Goal: Task Accomplishment & Management: Complete application form

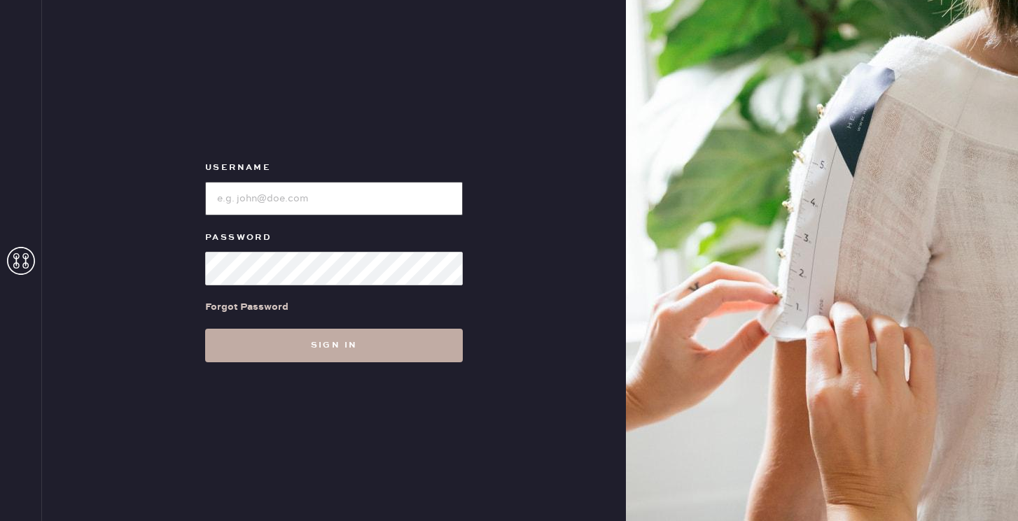
type input "reformationflatiron"
click at [282, 356] on button "Sign in" at bounding box center [334, 346] width 258 height 34
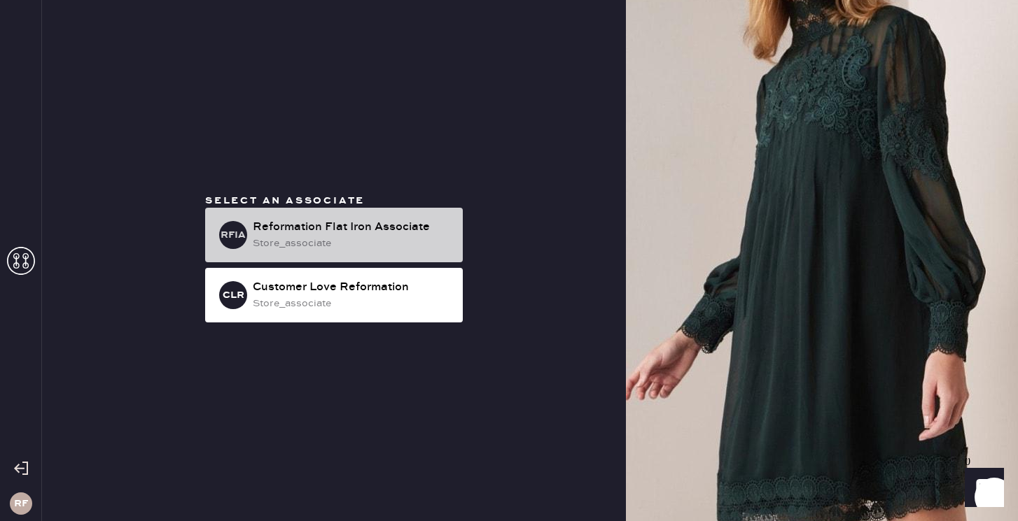
click at [341, 253] on div "RFIA Reformation Flat Iron Associate store_associate" at bounding box center [334, 235] width 258 height 55
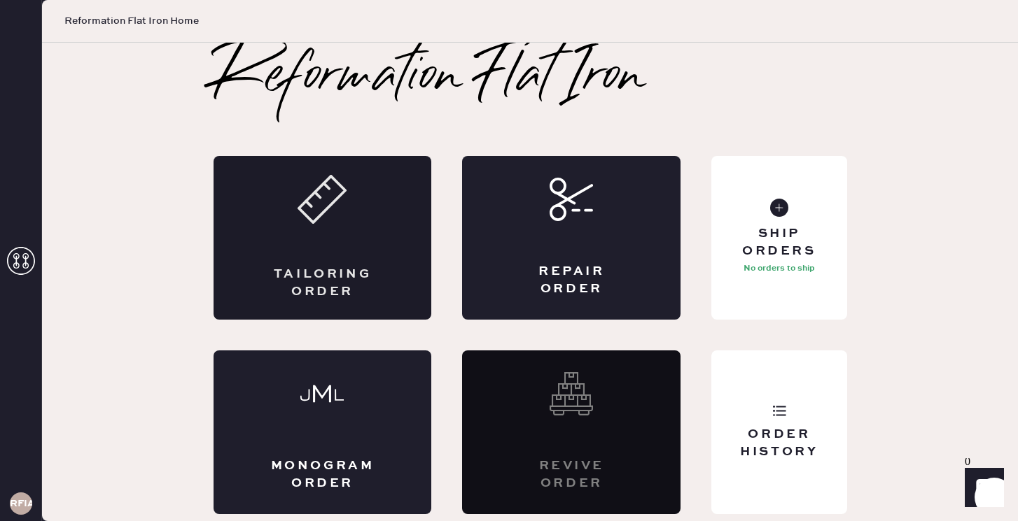
click at [351, 272] on div "Tailoring Order" at bounding box center [322, 283] width 106 height 35
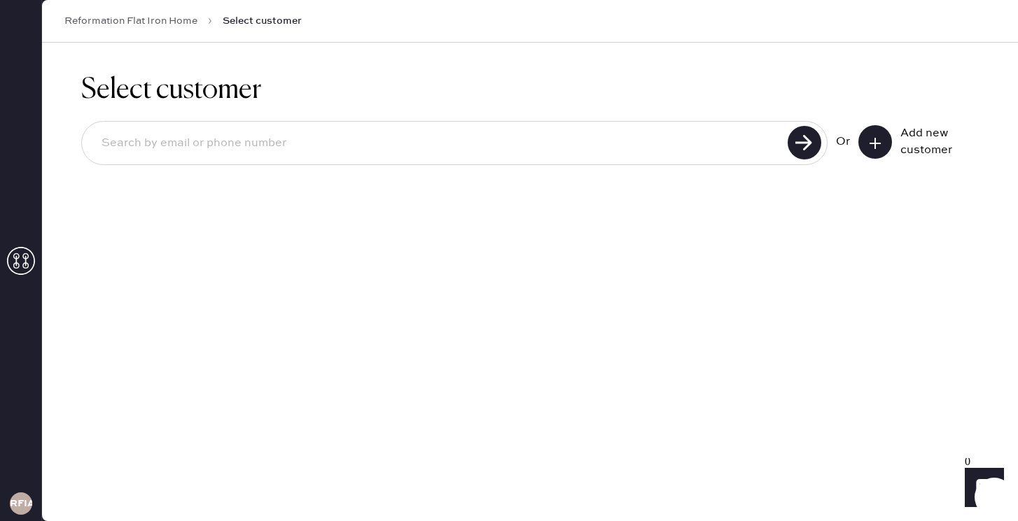
click at [491, 142] on input at bounding box center [436, 143] width 693 height 32
drag, startPoint x: 316, startPoint y: 143, endPoint x: 230, endPoint y: 143, distance: 86.8
click at [230, 143] on input "[PERSON_NAME][EMAIL_ADDRESS][DOMAIN_NAME]" at bounding box center [436, 143] width 693 height 32
type input "[PERSON_NAME][EMAIL_ADDRESS][DOMAIN_NAME]"
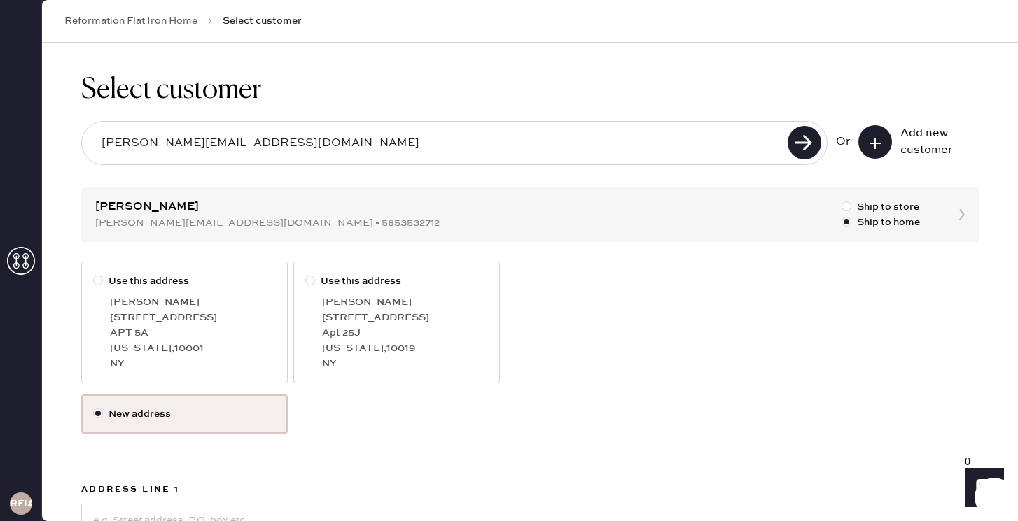
click at [120, 288] on label "Use this address" at bounding box center [184, 281] width 183 height 15
click at [94, 274] on input "Use this address" at bounding box center [93, 274] width 1 height 1
radio input "true"
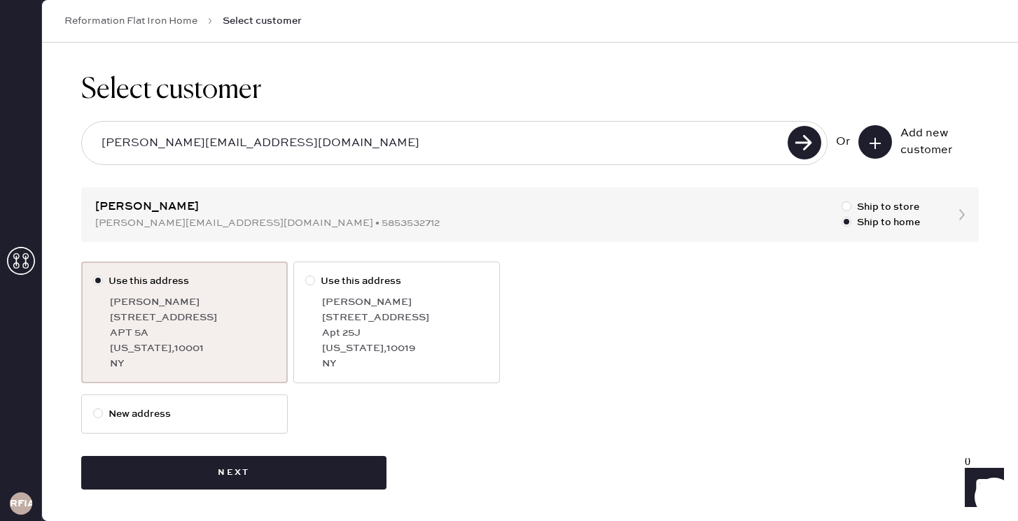
drag, startPoint x: 295, startPoint y: 145, endPoint x: 230, endPoint y: 142, distance: 65.9
click at [230, 142] on input "[PERSON_NAME][EMAIL_ADDRESS][DOMAIN_NAME]" at bounding box center [436, 143] width 693 height 32
click at [813, 134] on use at bounding box center [804, 143] width 34 height 34
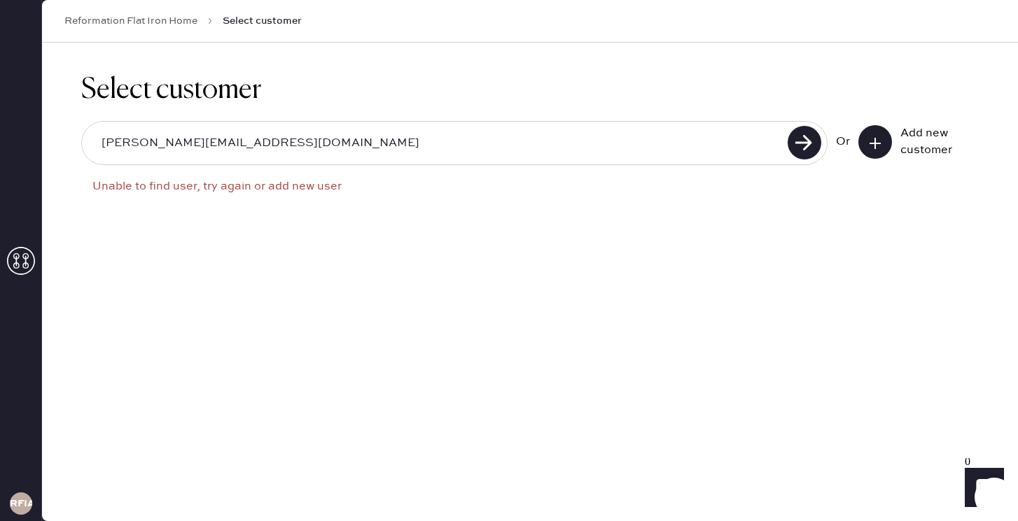
drag, startPoint x: 313, startPoint y: 137, endPoint x: 55, endPoint y: 144, distance: 258.4
click at [55, 144] on div "Select customer [PERSON_NAME][EMAIL_ADDRESS][DOMAIN_NAME] Unable to find user, …" at bounding box center [530, 148] width 976 height 211
click at [793, 149] on use at bounding box center [804, 143] width 34 height 34
drag, startPoint x: 216, startPoint y: 148, endPoint x: 85, endPoint y: 149, distance: 130.9
click at [85, 149] on div "[EMAIL_ADDRESS][DOMAIN_NAME]" at bounding box center [454, 143] width 746 height 44
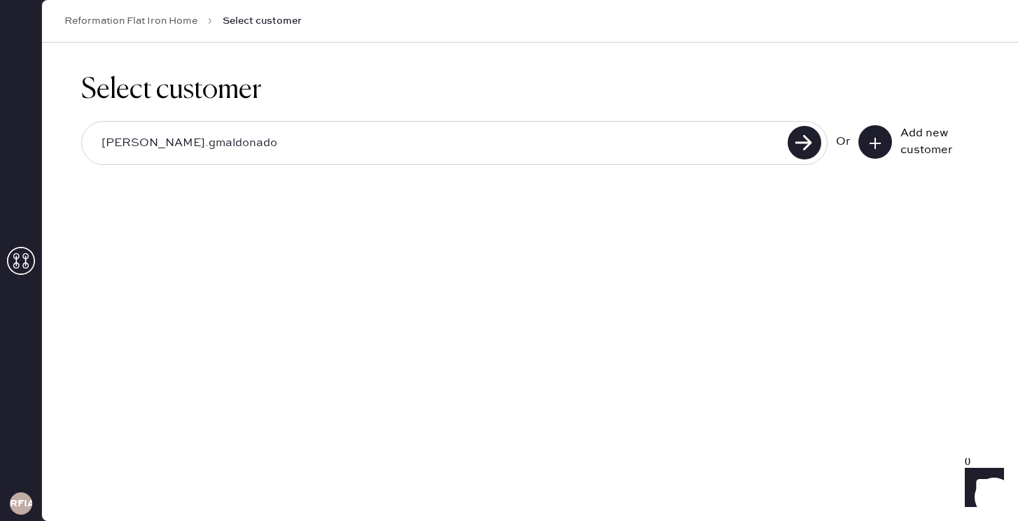
type input "[PERSON_NAME][EMAIL_ADDRESS][DOMAIN_NAME]"
click at [805, 147] on use at bounding box center [804, 143] width 34 height 34
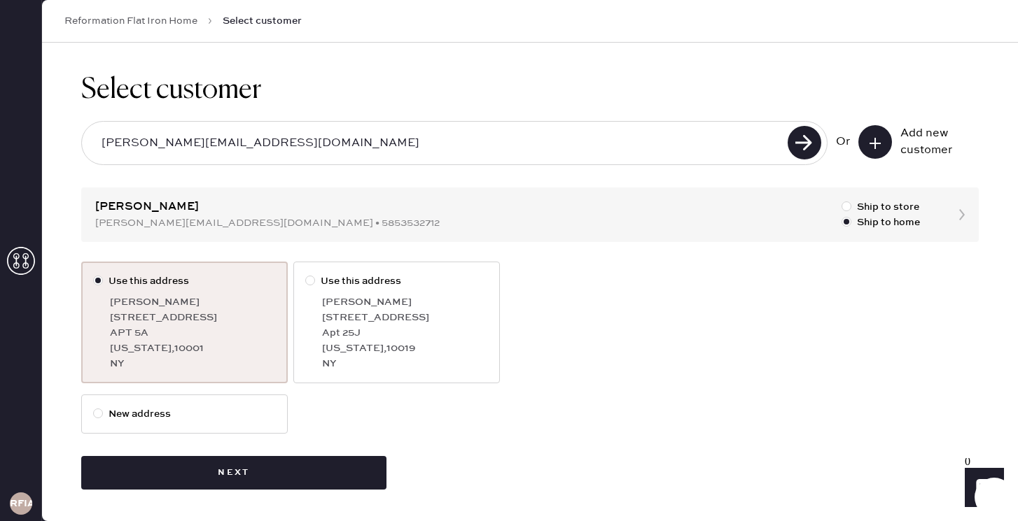
click at [122, 283] on label "Use this address" at bounding box center [184, 281] width 183 height 15
click at [94, 274] on input "Use this address" at bounding box center [93, 274] width 1 height 1
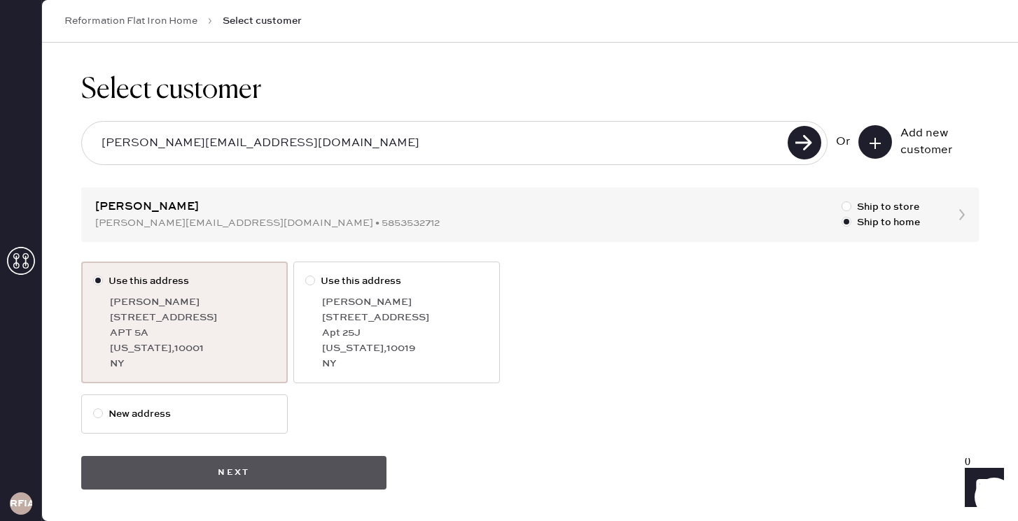
click at [253, 472] on button "Next" at bounding box center [233, 473] width 305 height 34
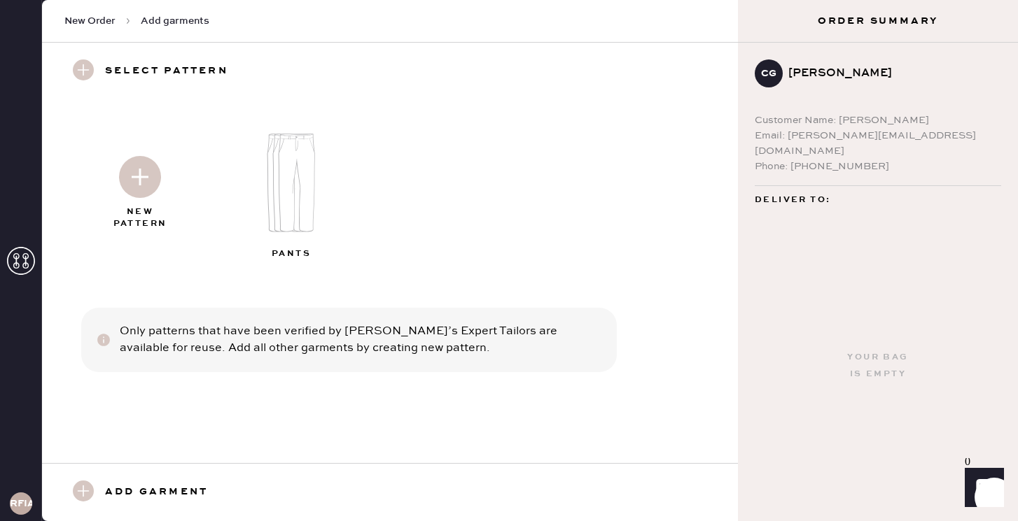
click at [271, 210] on img at bounding box center [296, 182] width 151 height 121
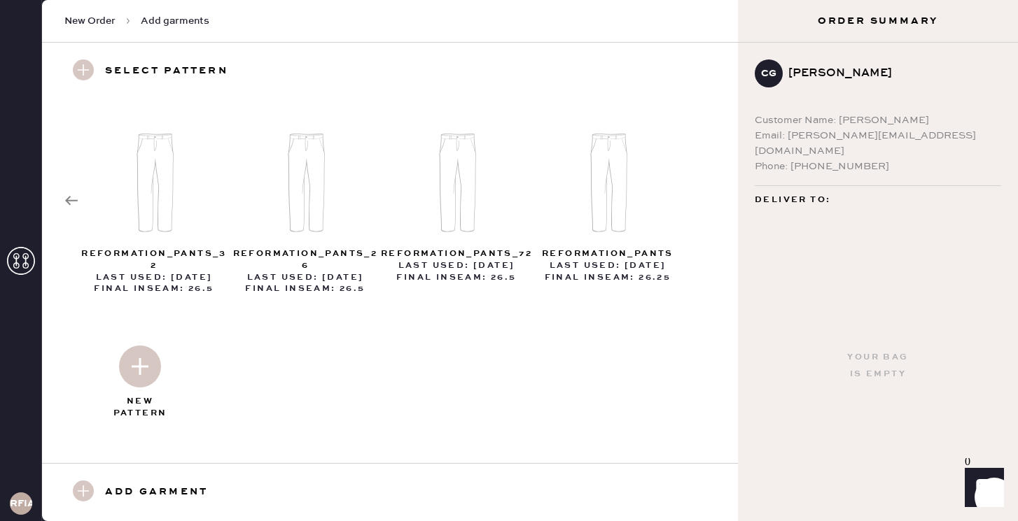
click at [143, 379] on img at bounding box center [140, 367] width 42 height 42
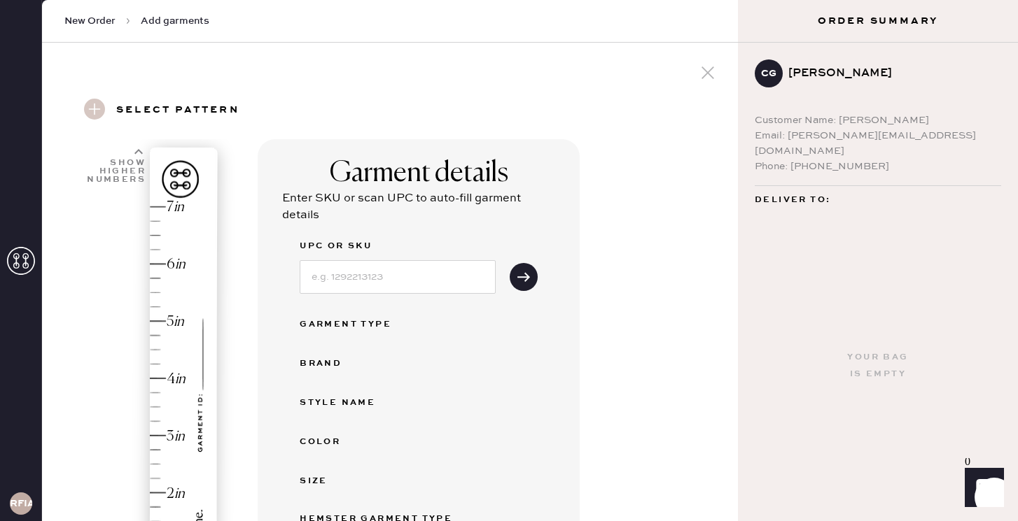
select select "4"
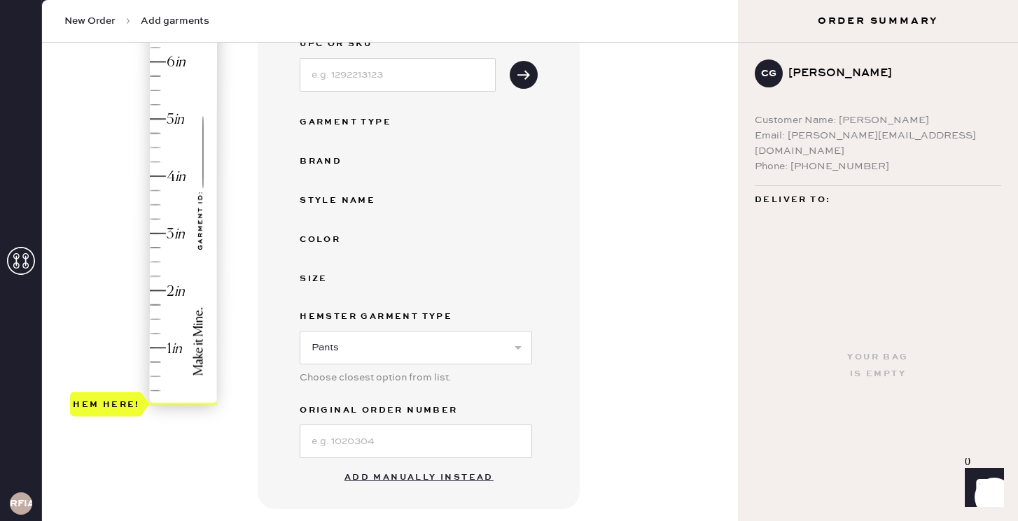
scroll to position [215, 0]
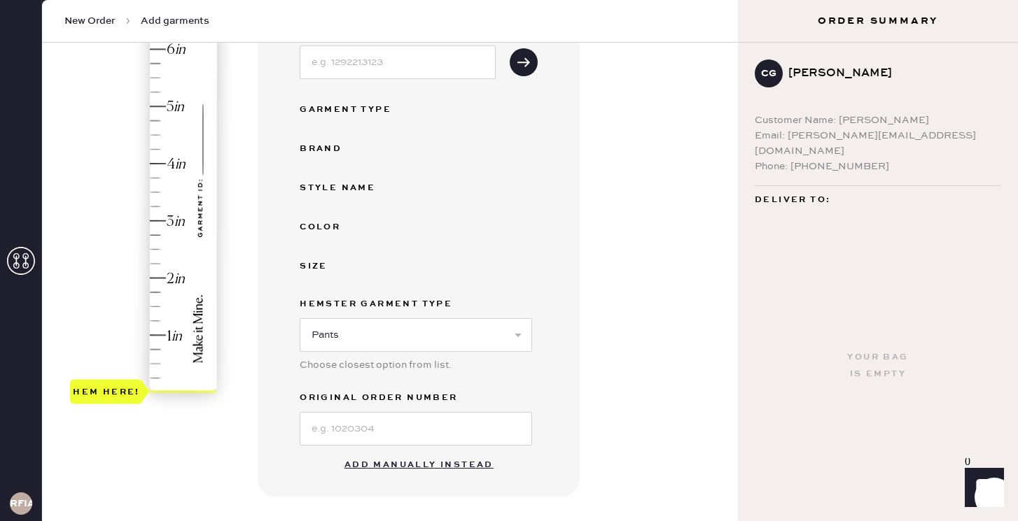
click at [381, 465] on button "Add manually instead" at bounding box center [419, 465] width 166 height 28
select select "4"
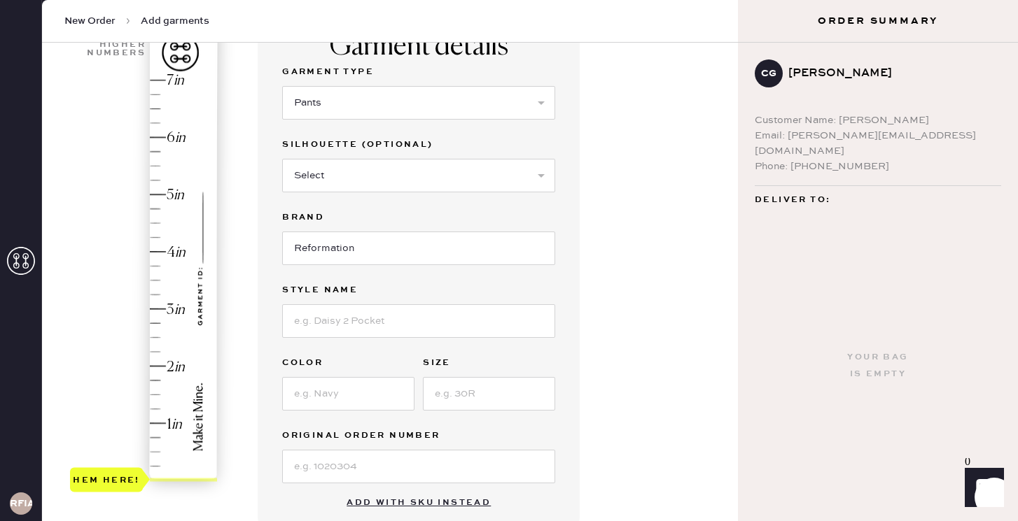
scroll to position [70, 0]
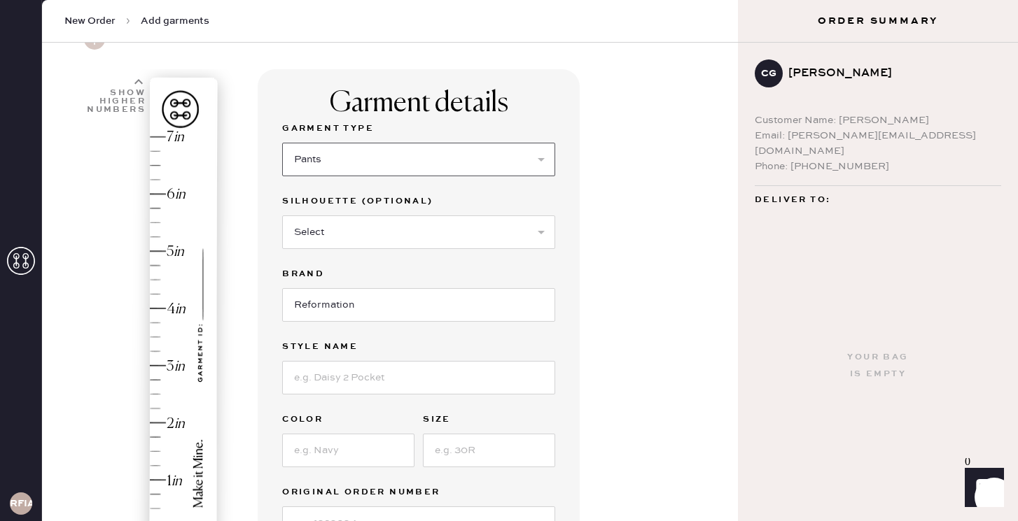
click at [351, 162] on select "Select Basic Skirt Jeans Leggings Pants Shorts Basic Sleeved Dress Basic Sleeve…" at bounding box center [418, 160] width 273 height 34
click at [282, 143] on select "Select Basic Skirt Jeans Leggings Pants Shorts Basic Sleeved Dress Basic Sleeve…" at bounding box center [418, 160] width 273 height 34
click at [329, 253] on div "Silhouette (optional) Select Joggers Shorts Cropped Flare Boot Cut Straight Ski…" at bounding box center [418, 229] width 273 height 73
click at [332, 227] on select "Select Joggers Shorts Cropped Flare Boot Cut Straight Skinny Other" at bounding box center [418, 233] width 273 height 34
select select "other"
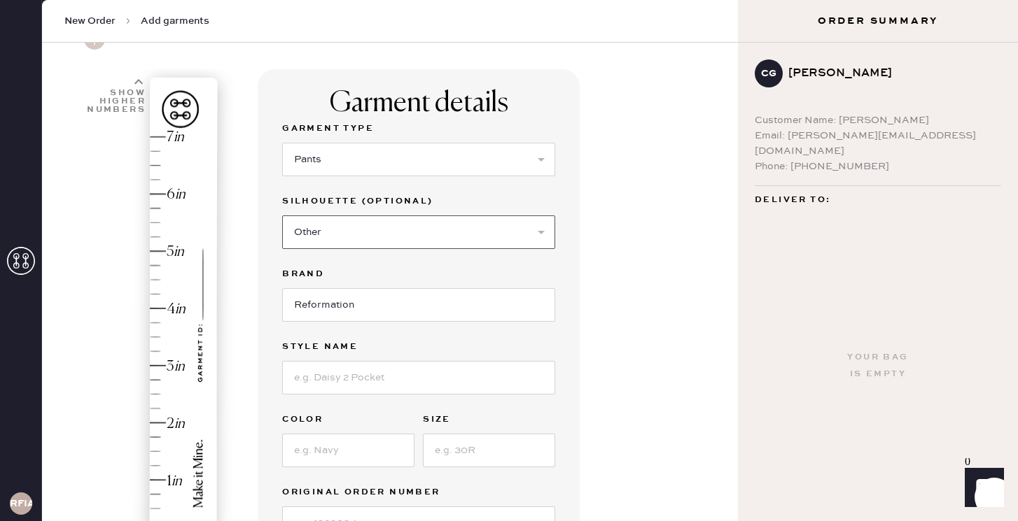
click at [282, 216] on select "Select Joggers Shorts Cropped Flare Boot Cut Straight Skinny Other" at bounding box center [418, 233] width 273 height 34
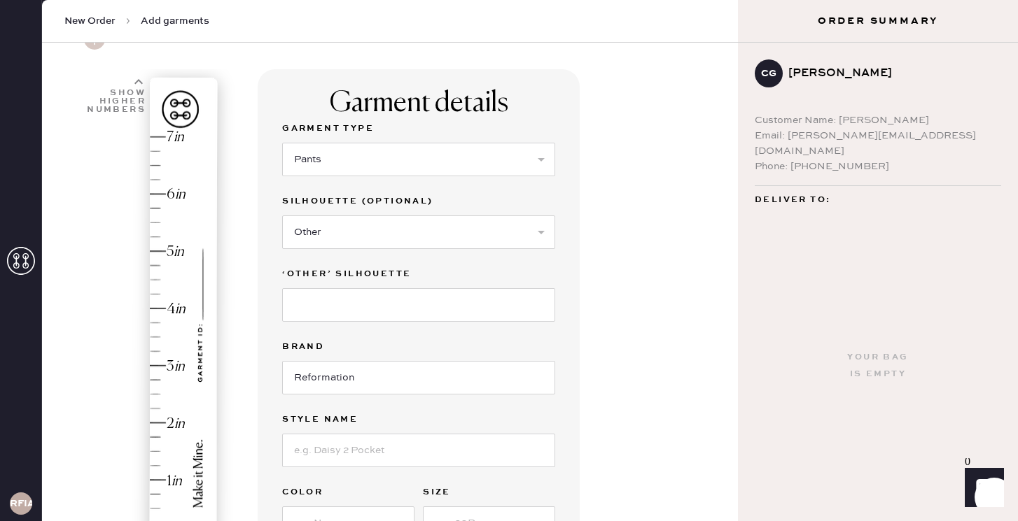
click at [364, 269] on label "‘other’ silhouette" at bounding box center [418, 274] width 273 height 17
click at [353, 298] on input at bounding box center [418, 305] width 273 height 34
type input "m"
type input "Trouser"
type input "[PERSON_NAME] Mid Rise Bias Pant"
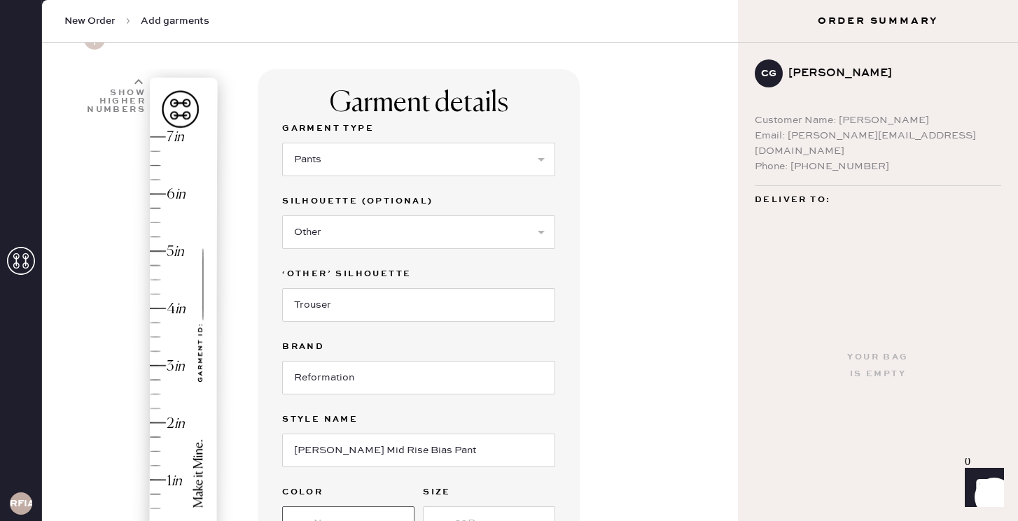
scroll to position [88, 0]
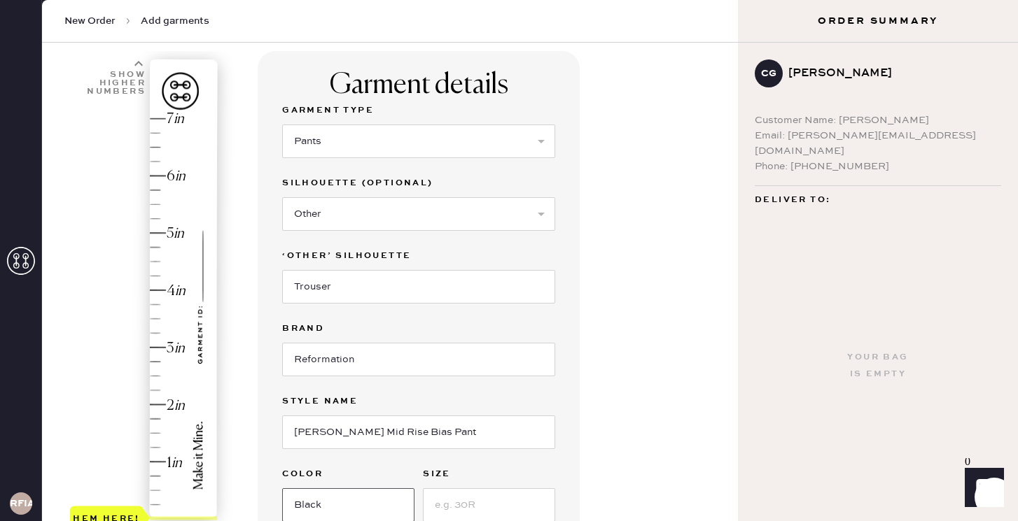
type input "Black"
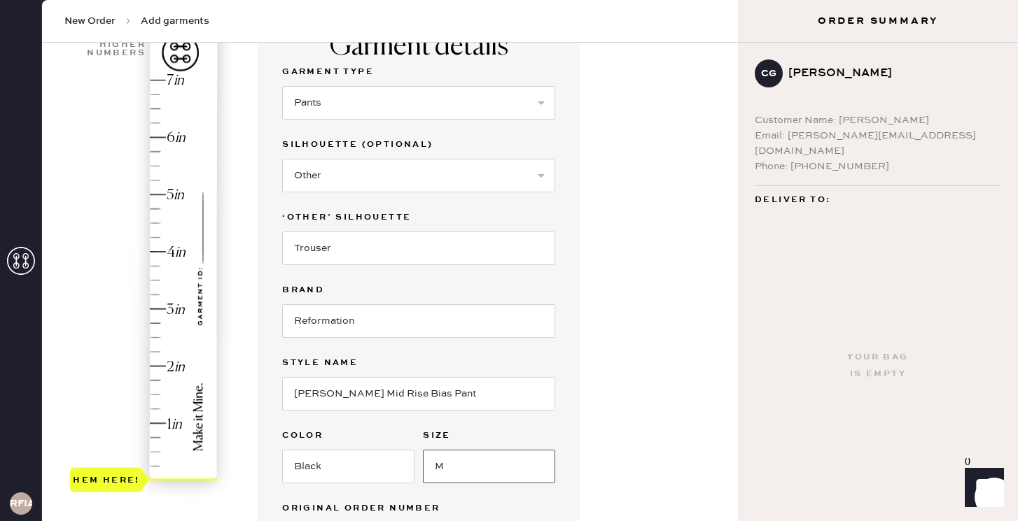
scroll to position [136, 0]
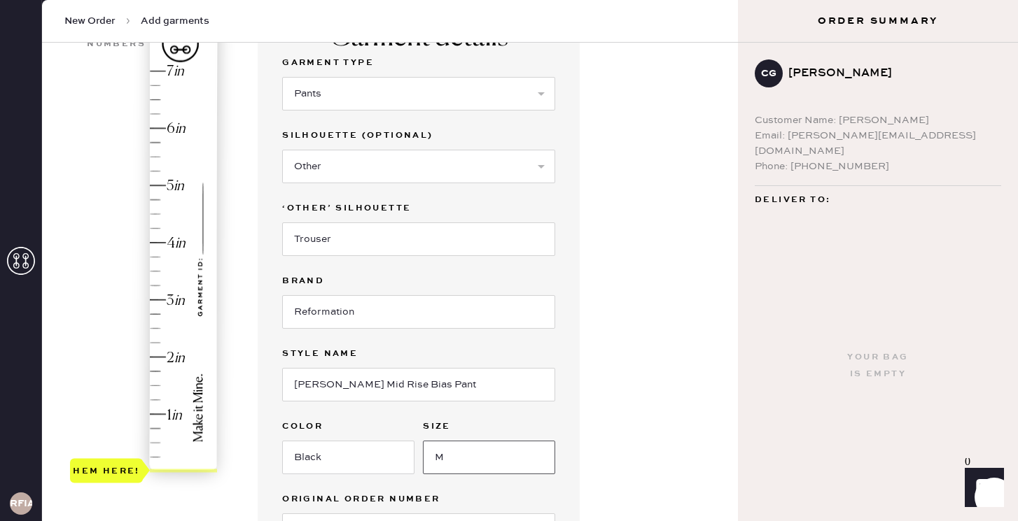
type input "M"
type input "6"
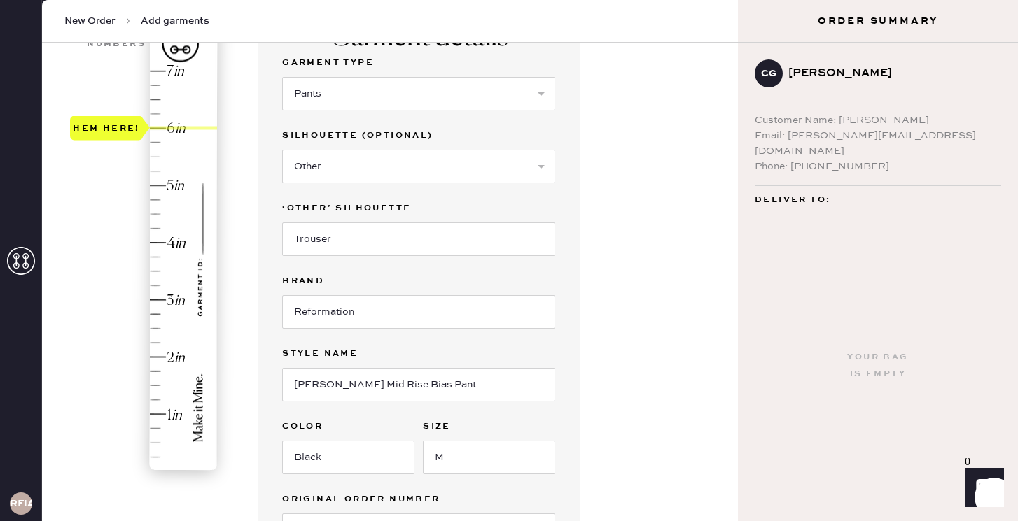
click at [154, 128] on div "Hem here!" at bounding box center [144, 271] width 149 height 413
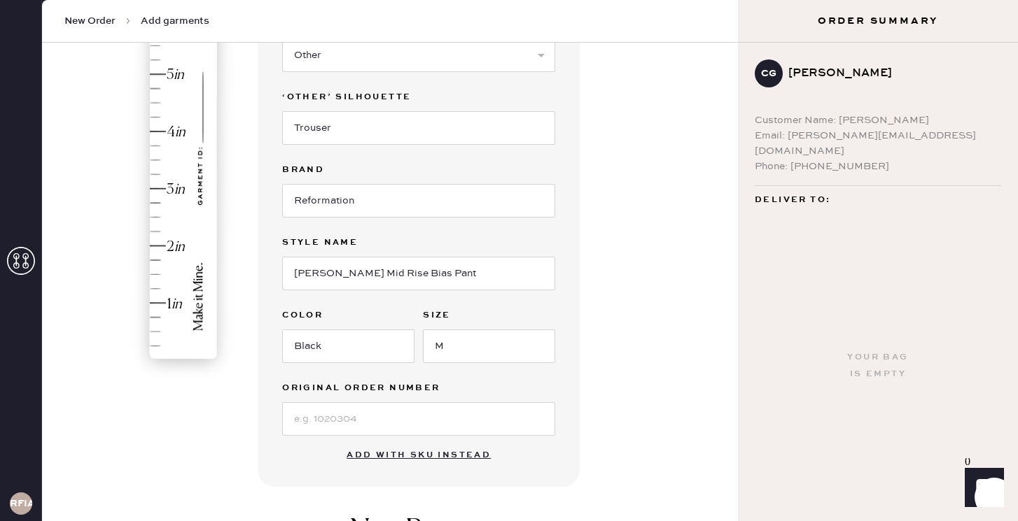
scroll to position [258, 0]
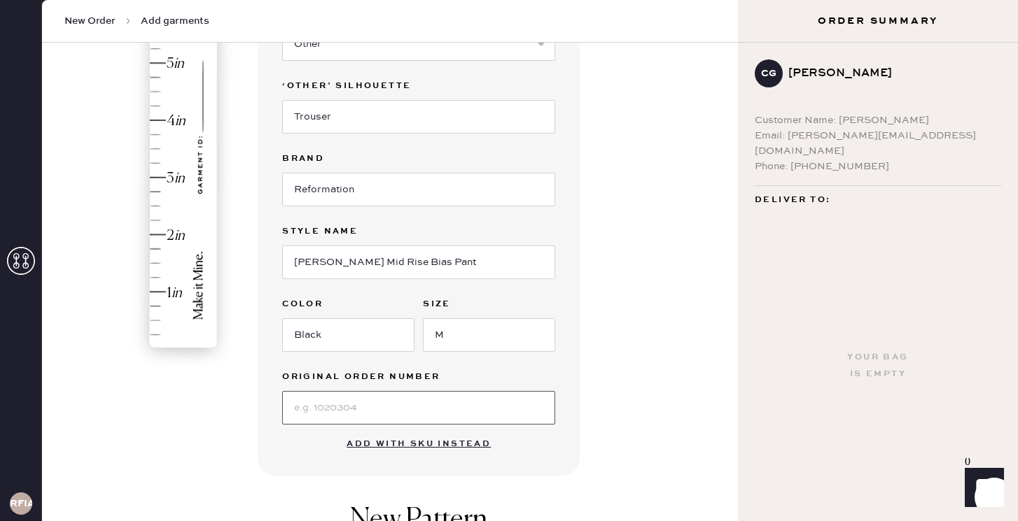
click at [332, 412] on input at bounding box center [418, 408] width 273 height 34
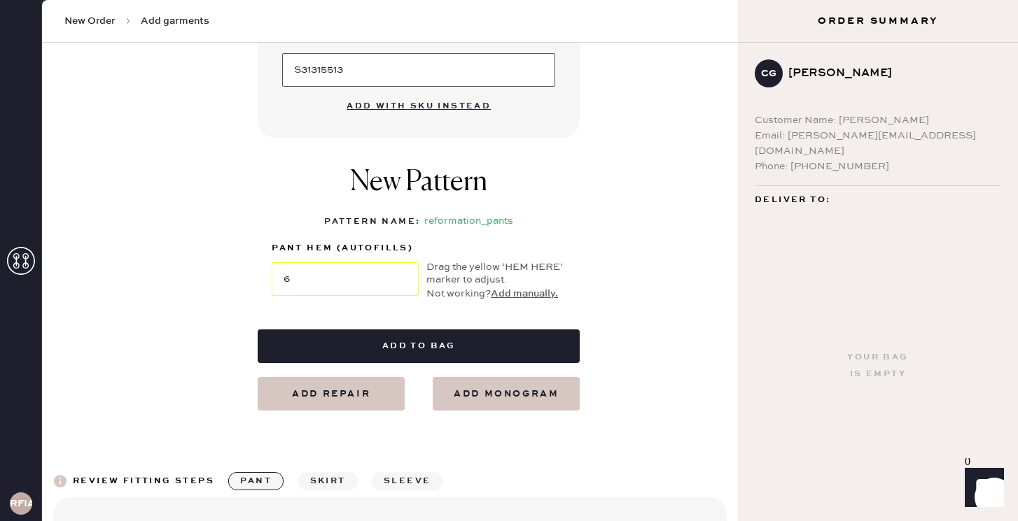
scroll to position [617, 0]
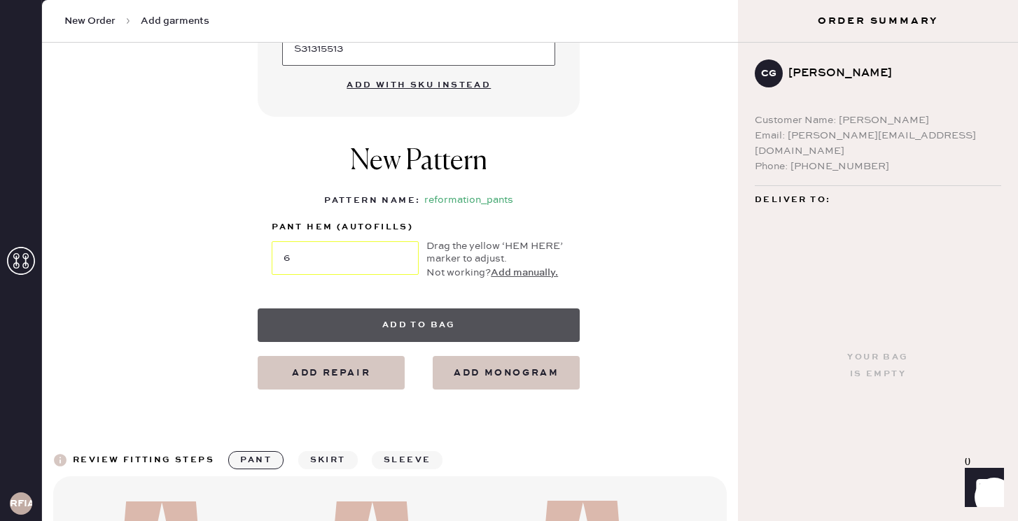
type input "S31315513"
click at [299, 323] on button "Add to bag" at bounding box center [419, 326] width 322 height 34
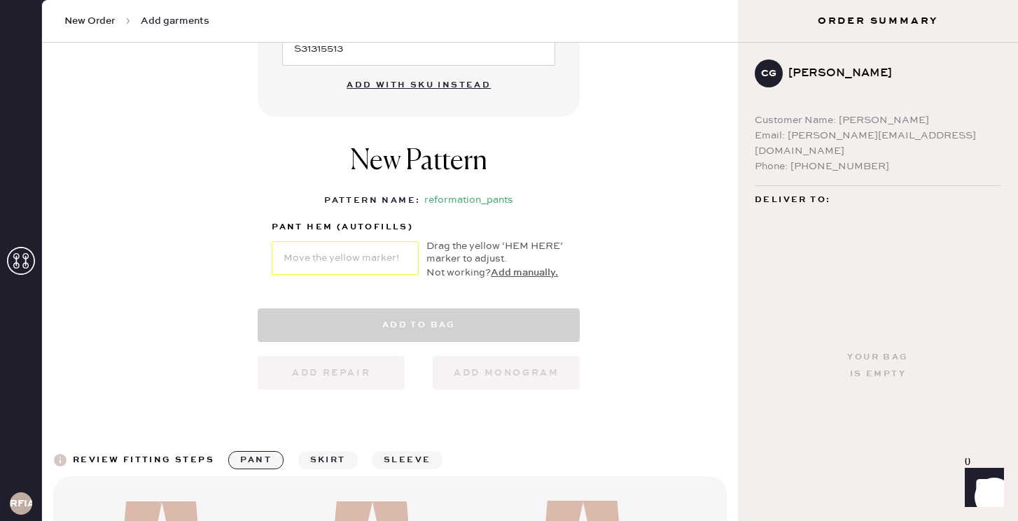
select select "4"
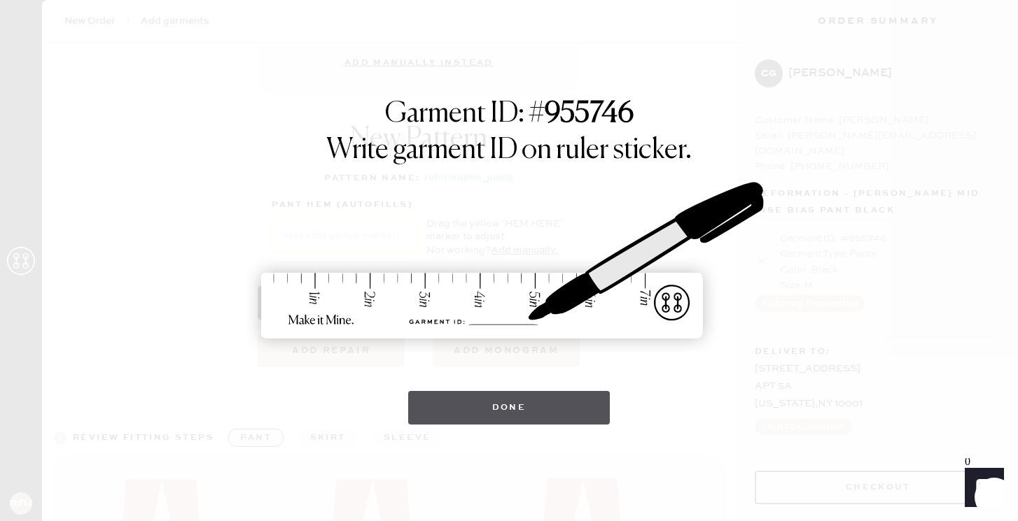
click at [479, 417] on button "Done" at bounding box center [509, 408] width 202 height 34
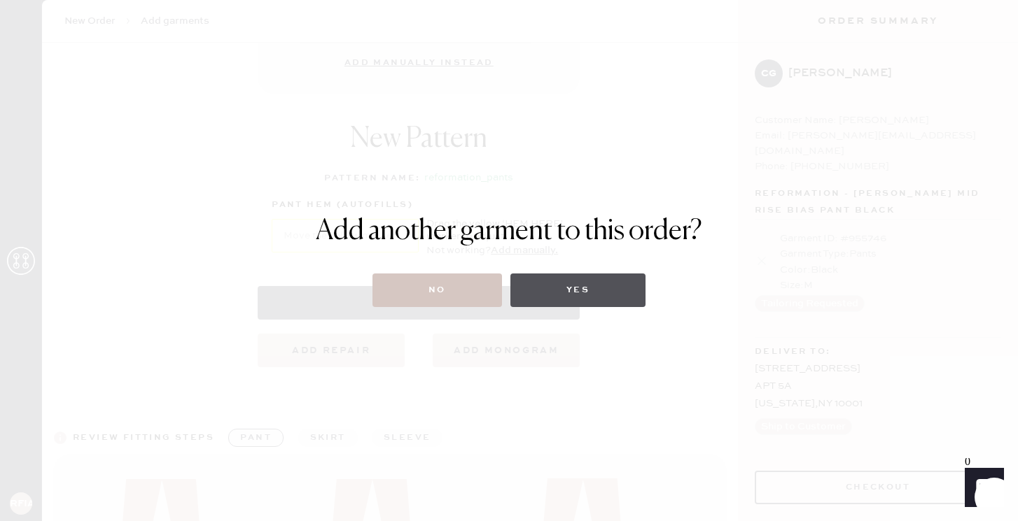
click at [554, 288] on button "Yes" at bounding box center [577, 291] width 135 height 34
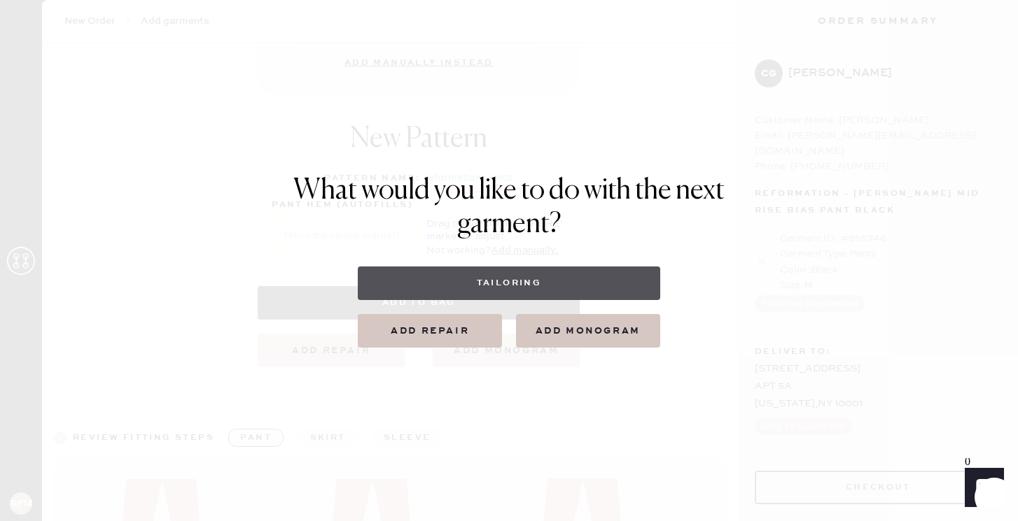
click at [491, 283] on button "Tailoring" at bounding box center [509, 284] width 302 height 34
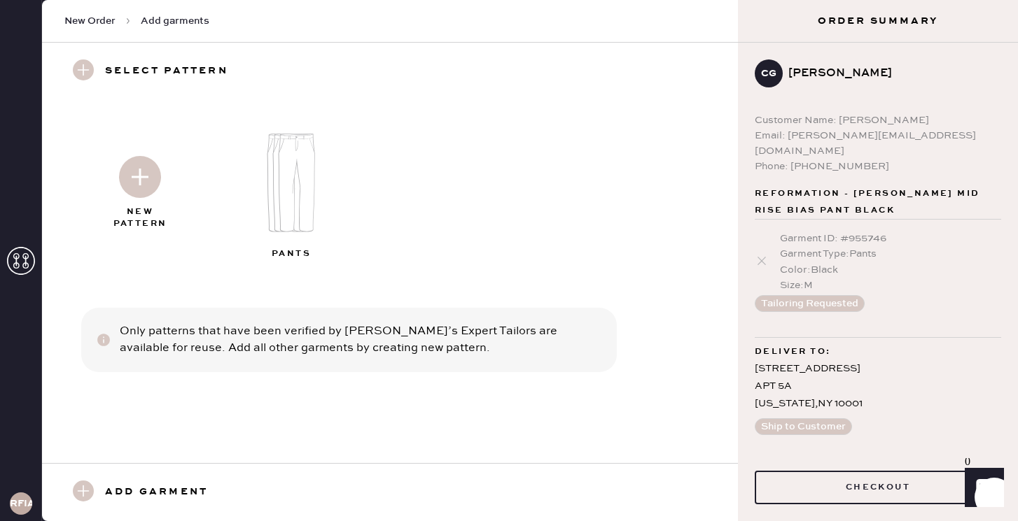
click at [307, 96] on div "Select pattern" at bounding box center [390, 71] width 696 height 57
click at [321, 217] on img at bounding box center [296, 182] width 151 height 121
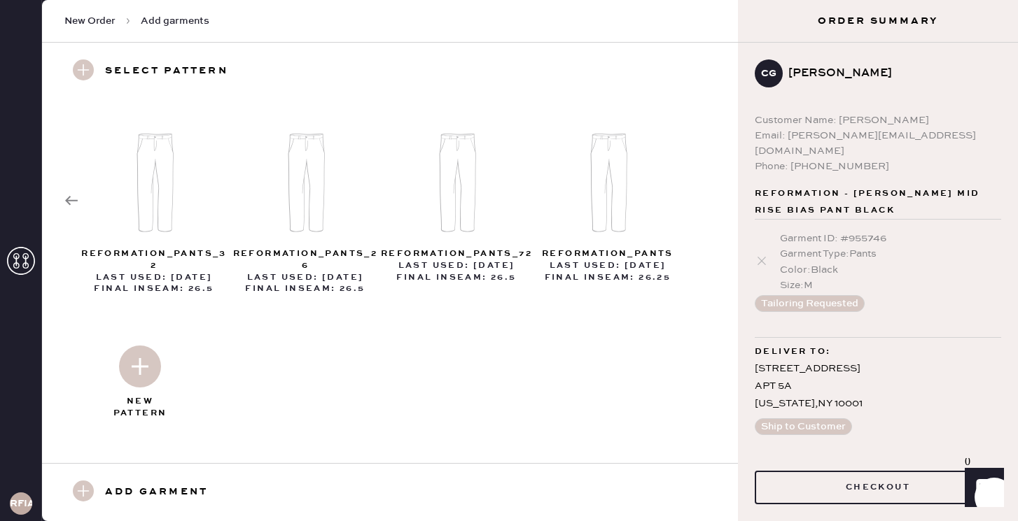
click at [147, 354] on img at bounding box center [140, 367] width 42 height 42
select select "4"
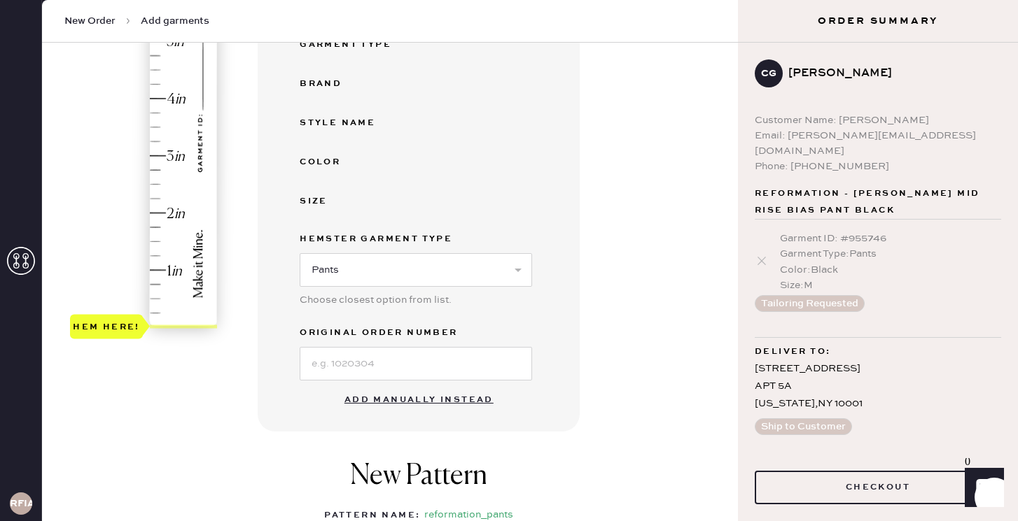
scroll to position [281, 0]
click at [377, 403] on button "Add manually instead" at bounding box center [419, 399] width 166 height 28
select select "4"
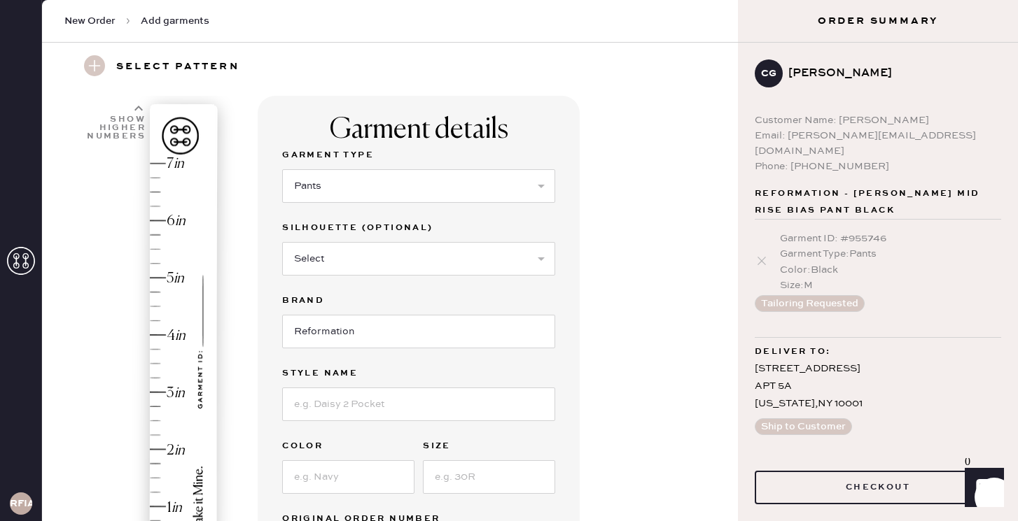
scroll to position [0, 0]
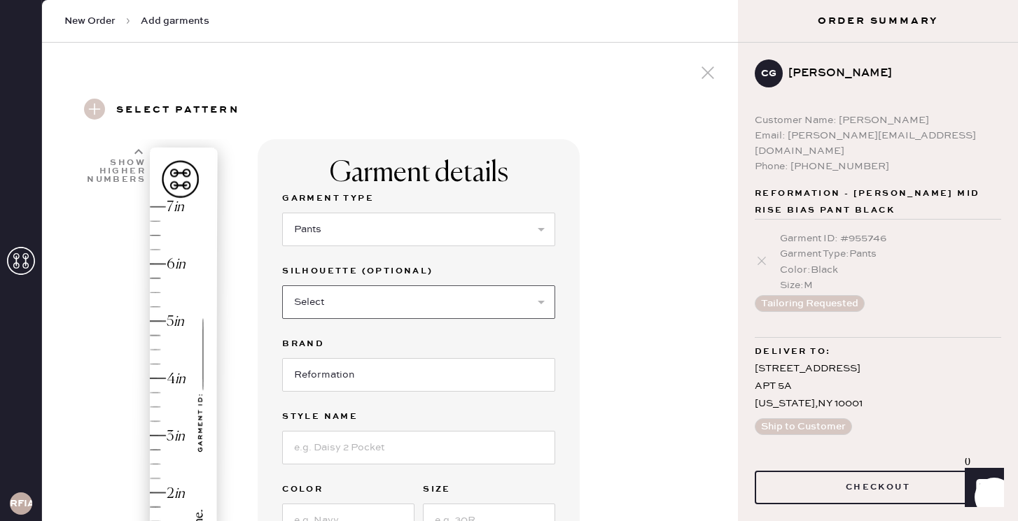
click at [320, 299] on select "Select Joggers Shorts Cropped Flare Boot Cut Straight Skinny Other" at bounding box center [418, 303] width 273 height 34
select select "other"
click at [282, 286] on select "Select Joggers Shorts Cropped Flare Boot Cut Straight Skinny Other" at bounding box center [418, 303] width 273 height 34
click at [321, 367] on input at bounding box center [418, 375] width 273 height 34
type input "Wide Leg"
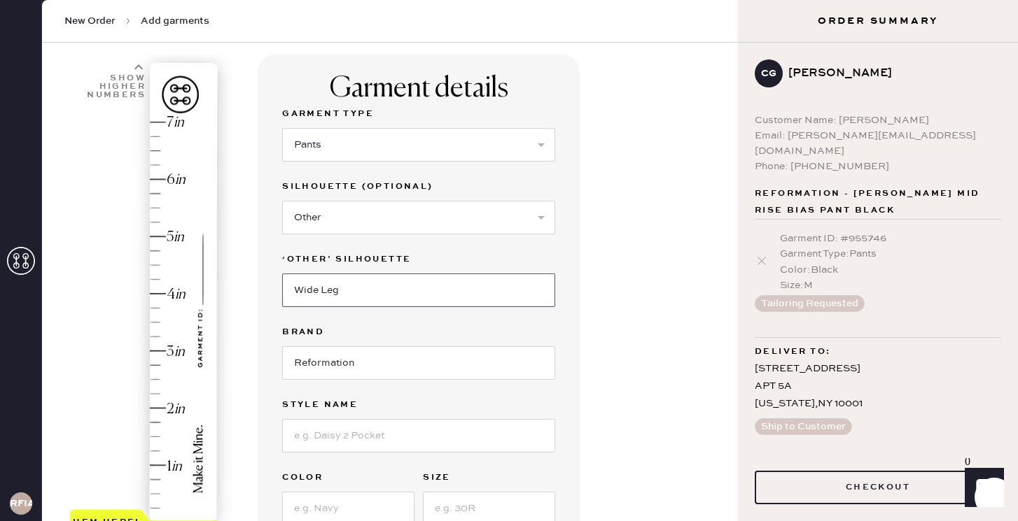
scroll to position [92, 0]
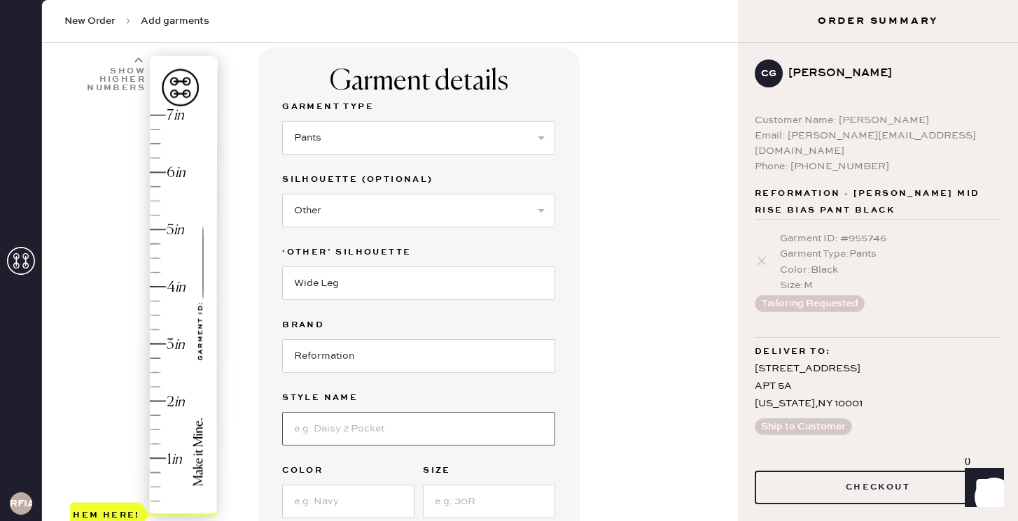
click at [335, 433] on input at bounding box center [418, 429] width 273 height 34
type input "[PERSON_NAME] High Rise Slouchy Wide Leg Jeans"
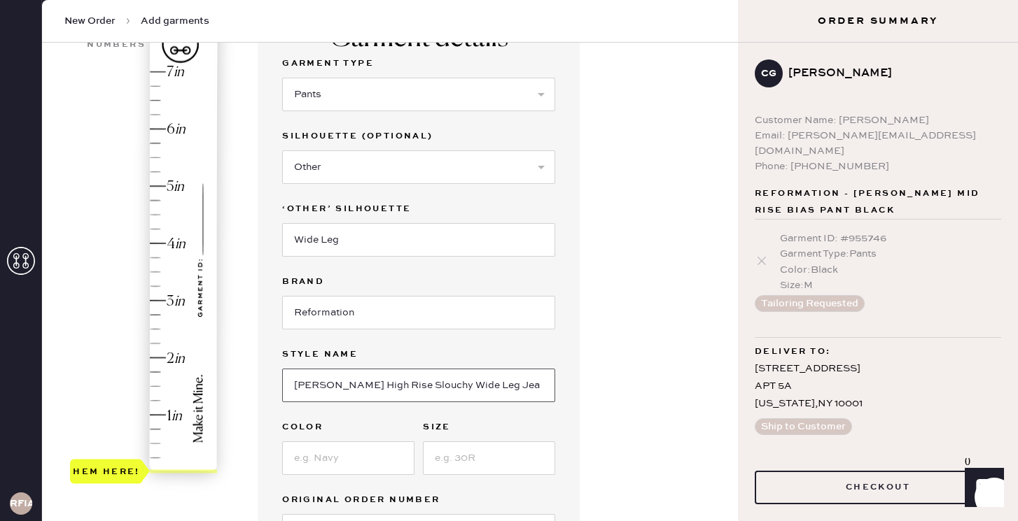
scroll to position [139, 0]
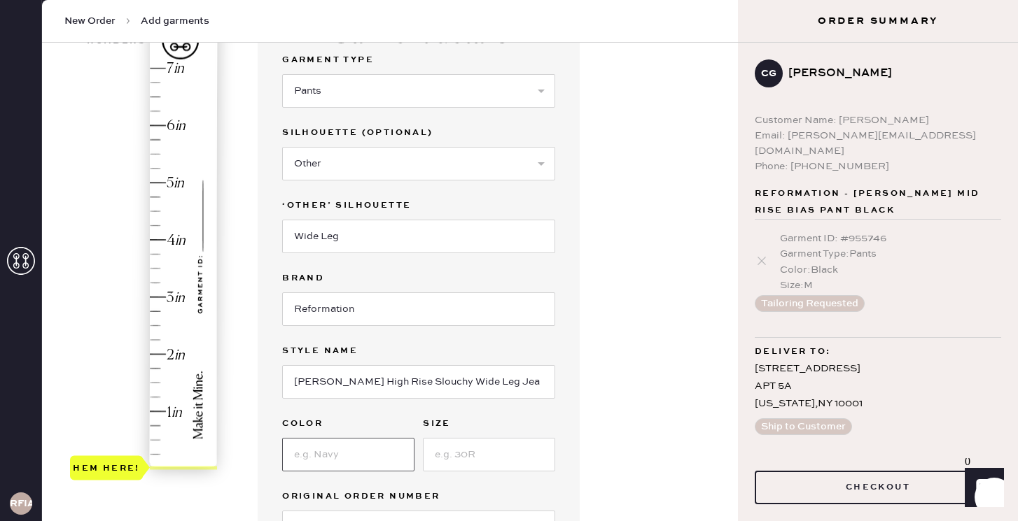
click at [304, 456] on input at bounding box center [348, 455] width 132 height 34
type input "Vana Studded"
type input "26"
type input "5"
click at [155, 178] on div "Hem here!" at bounding box center [144, 268] width 149 height 413
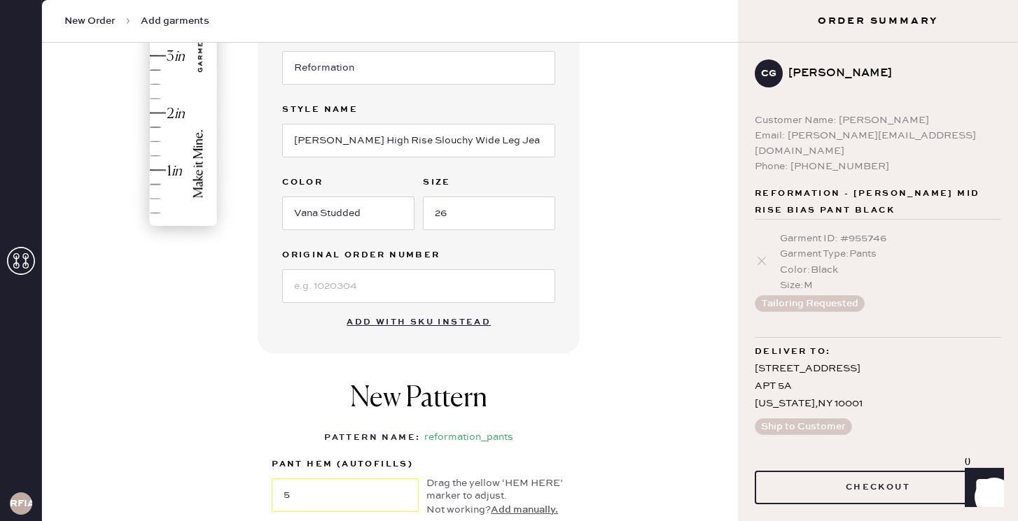
scroll to position [388, 0]
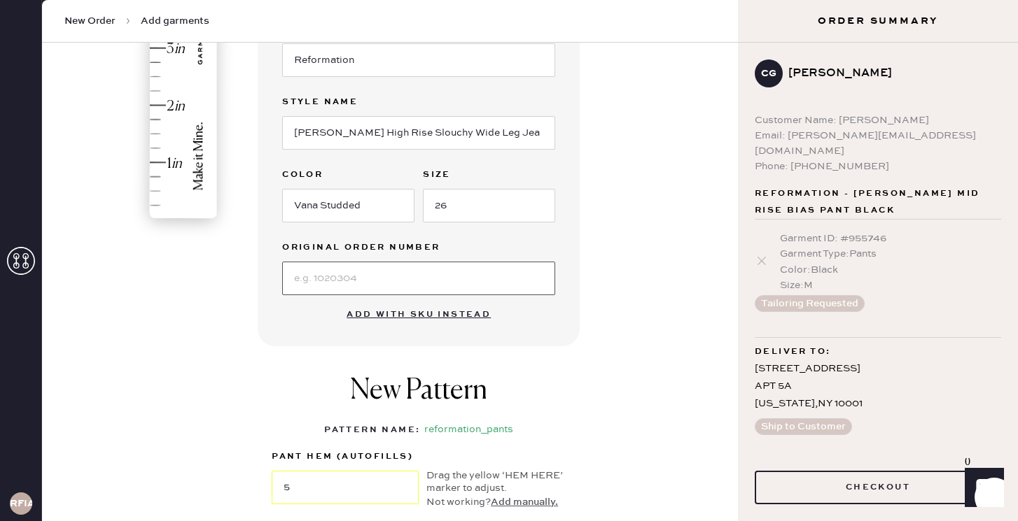
click at [328, 283] on input at bounding box center [418, 279] width 273 height 34
type input "s"
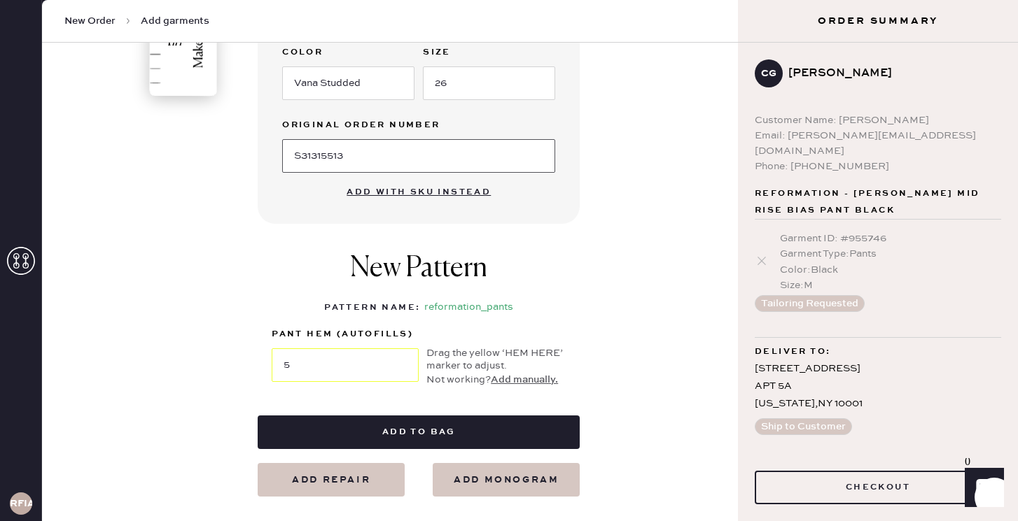
scroll to position [516, 0]
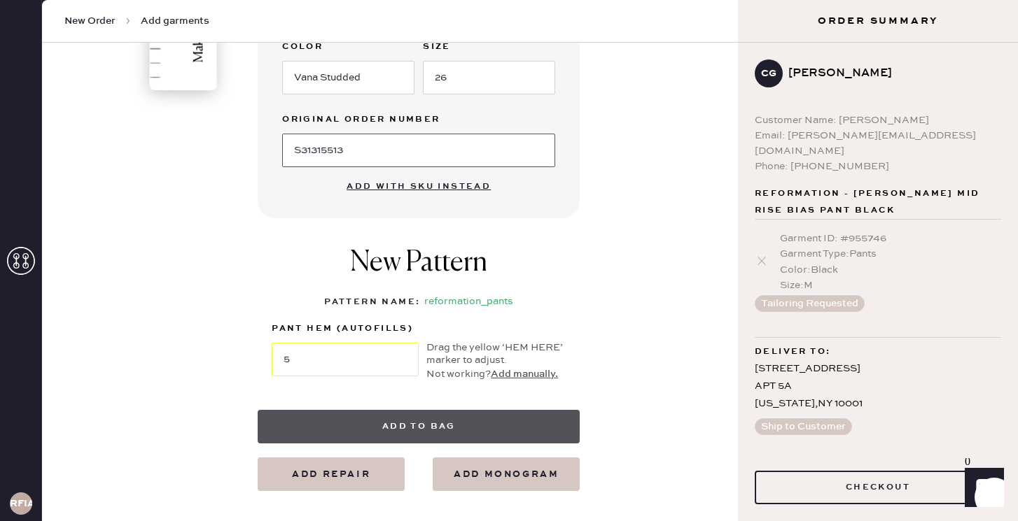
type input "S31315513"
click at [396, 419] on button "Add to bag" at bounding box center [419, 427] width 322 height 34
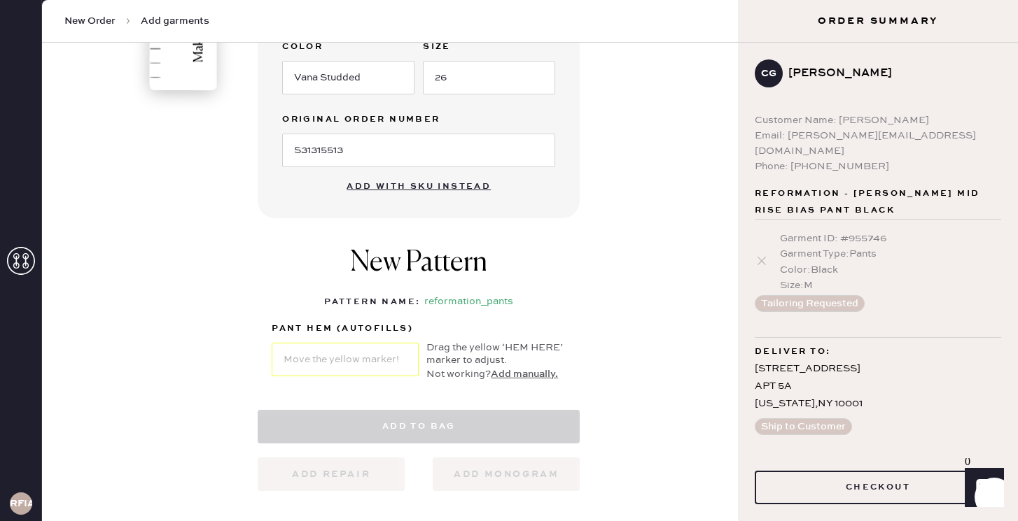
select select "4"
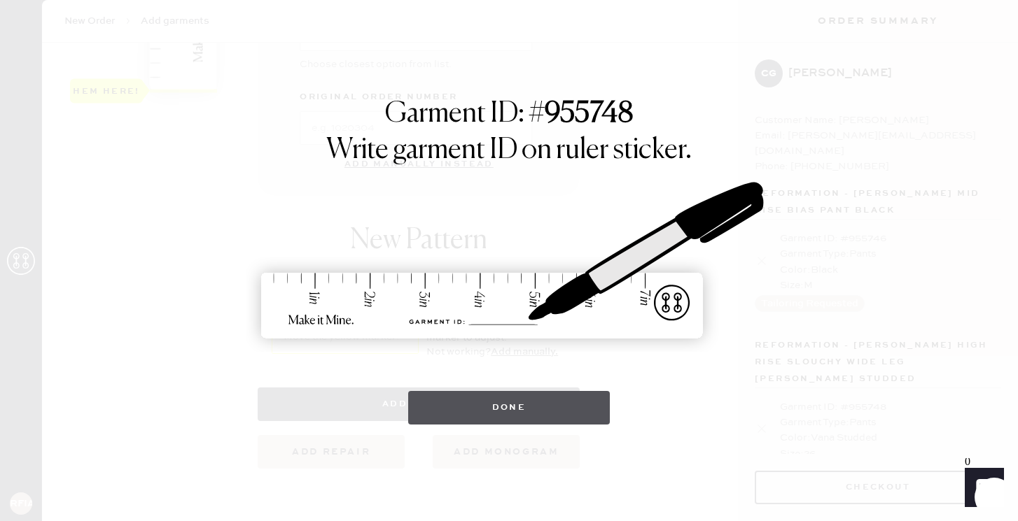
click at [477, 405] on button "Done" at bounding box center [509, 408] width 202 height 34
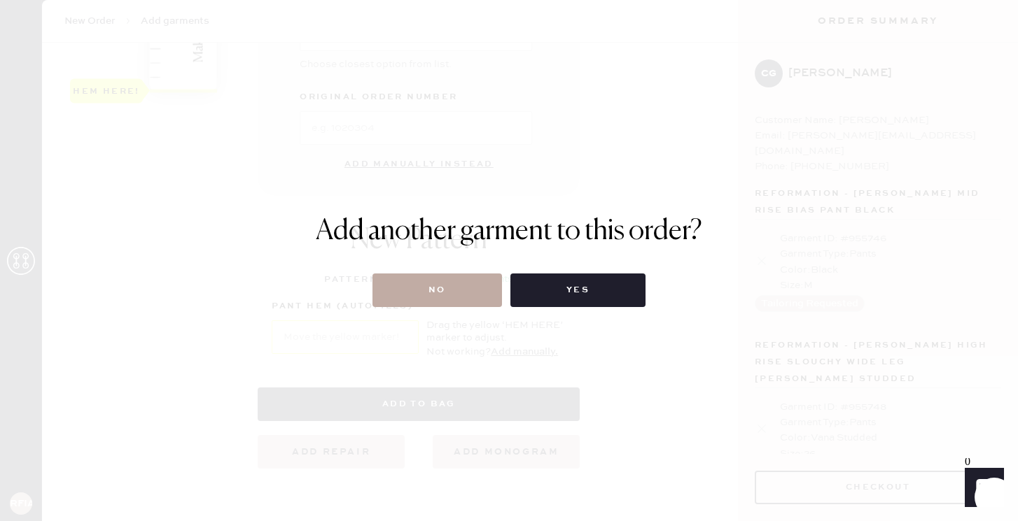
click at [473, 285] on button "No" at bounding box center [436, 291] width 129 height 34
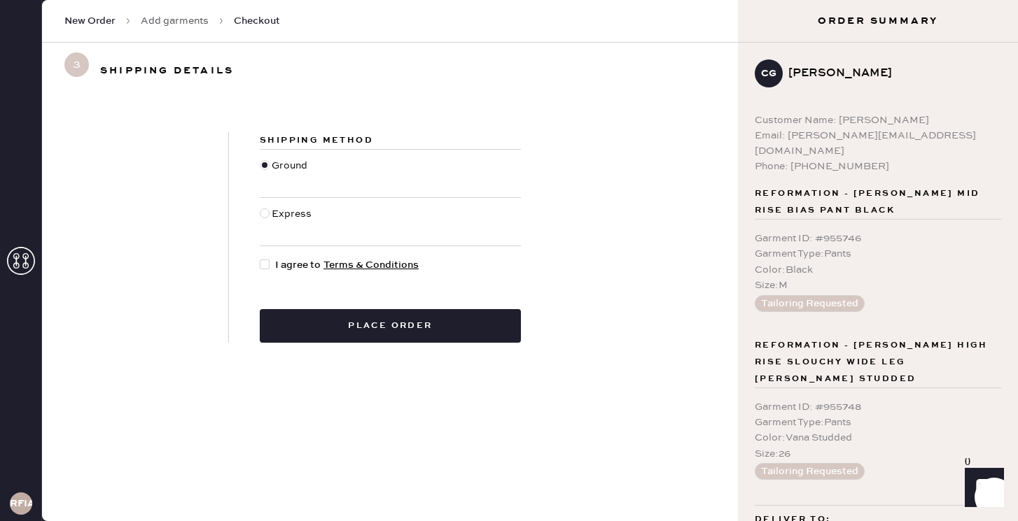
click at [268, 261] on div at bounding box center [265, 265] width 10 height 10
click at [260, 258] on input "I agree to Terms & Conditions" at bounding box center [260, 258] width 1 height 1
checkbox input "true"
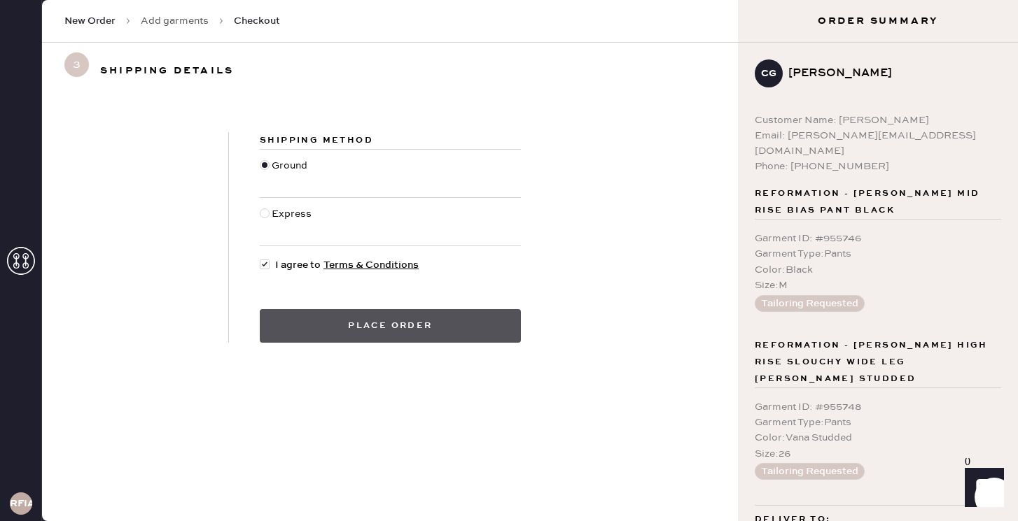
click at [299, 330] on button "Place order" at bounding box center [390, 326] width 261 height 34
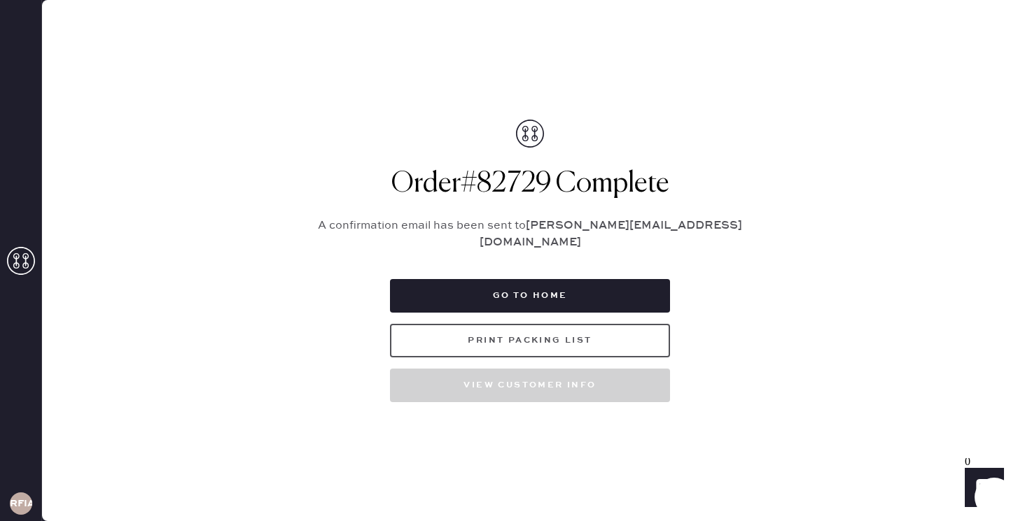
click at [513, 335] on button "Print Packing List" at bounding box center [530, 341] width 280 height 34
